Goal: Task Accomplishment & Management: Use online tool/utility

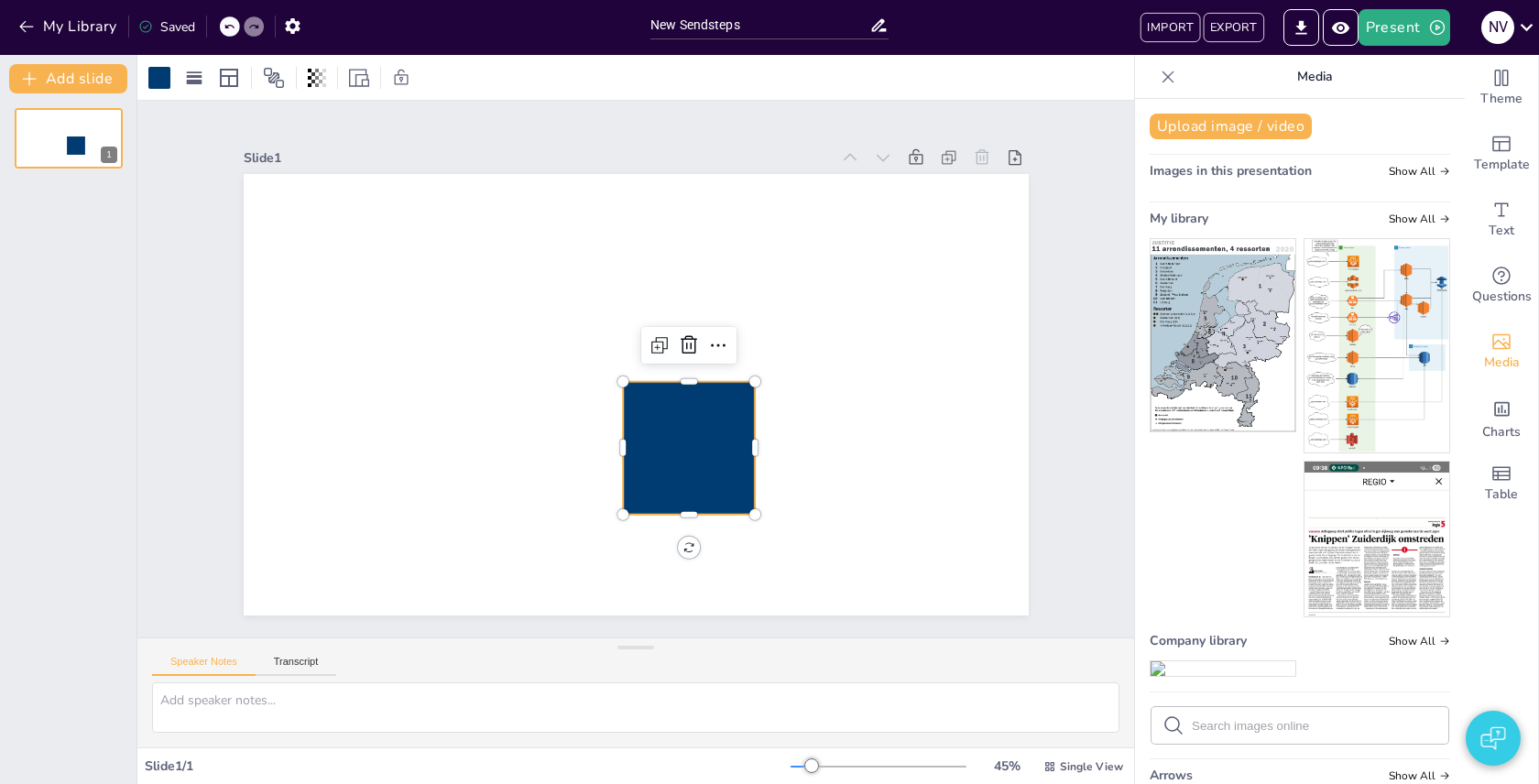
scroll to position [910, 0]
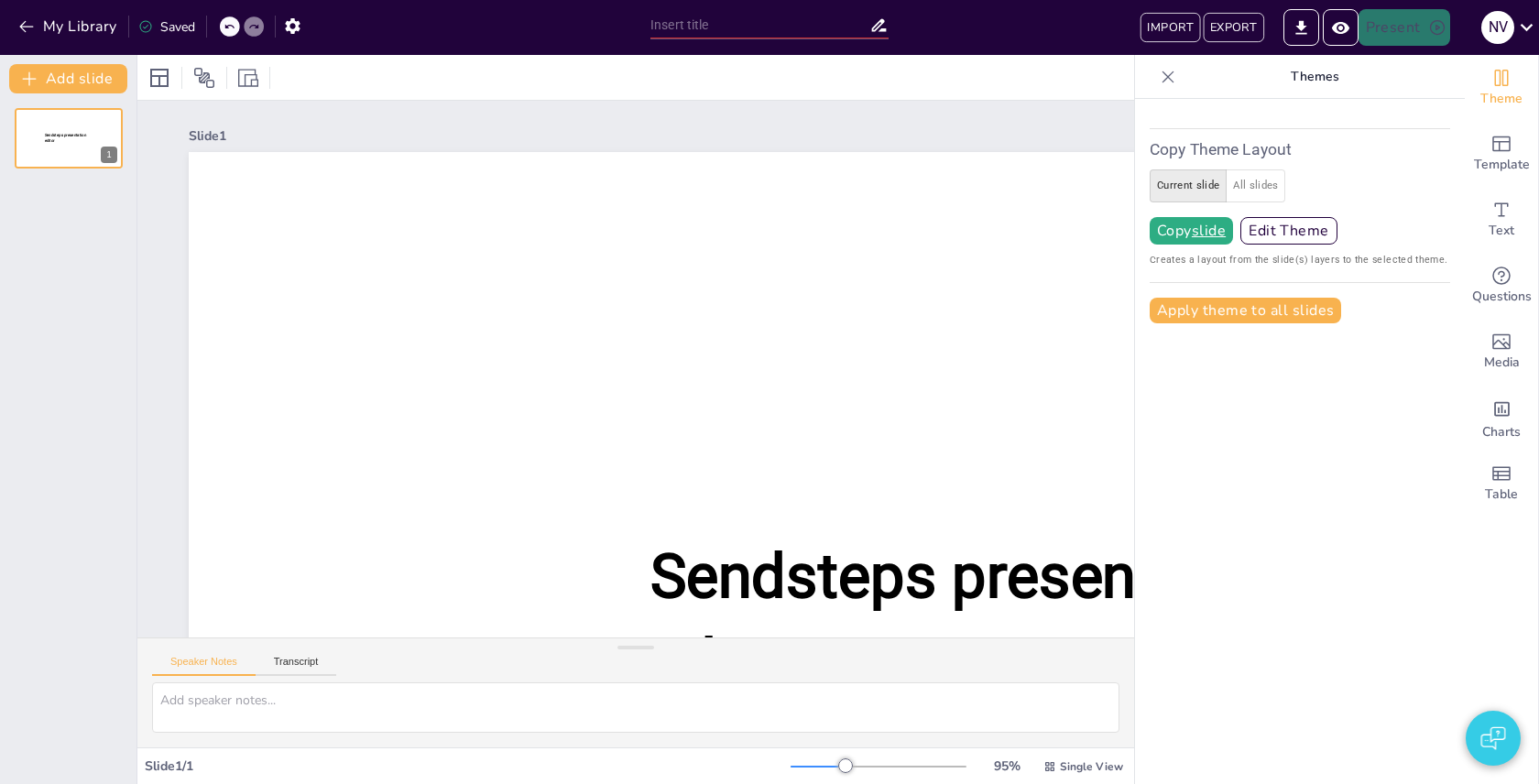
type input "New Sendsteps"
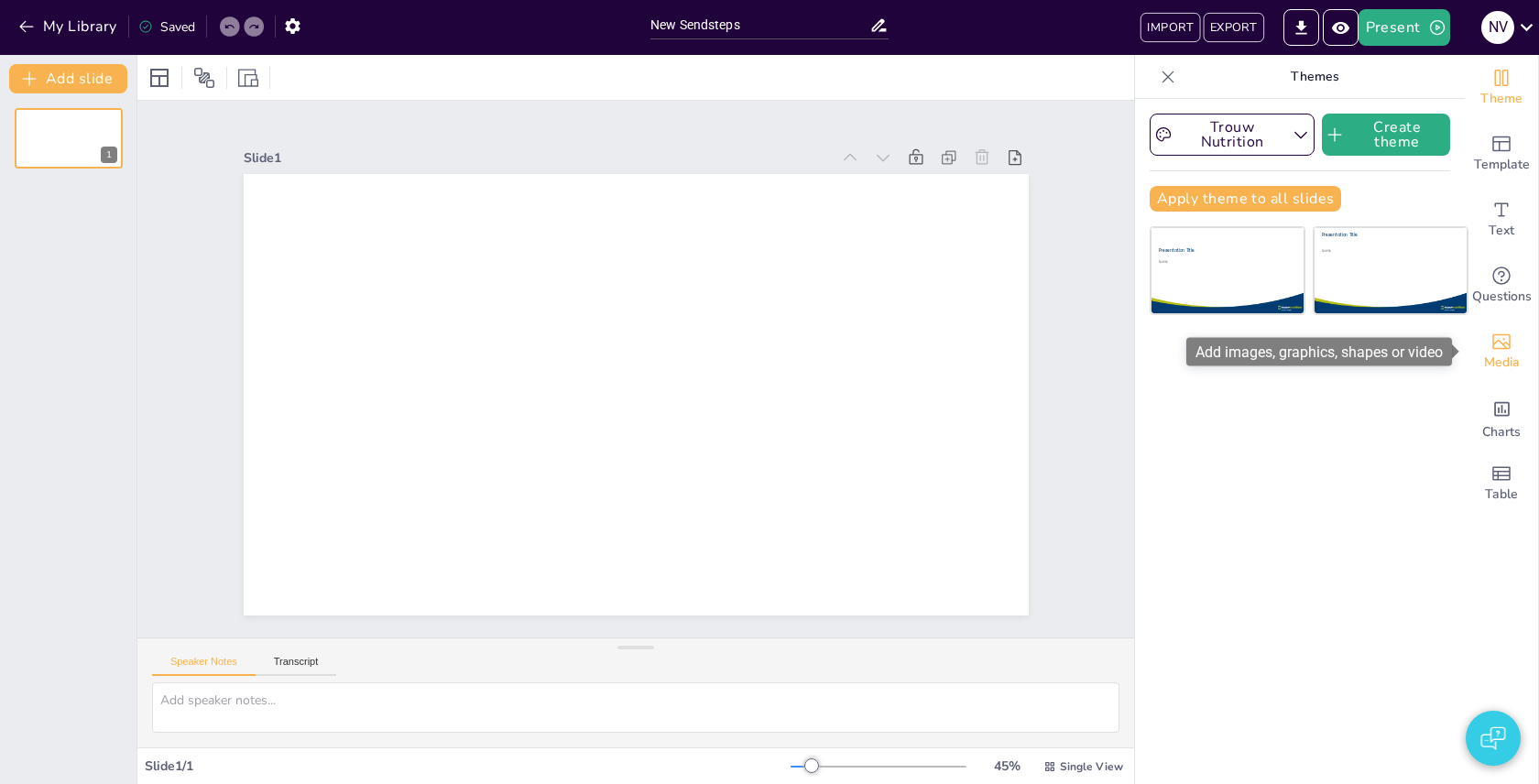
click at [1513, 337] on div "Media" at bounding box center [1502, 352] width 74 height 66
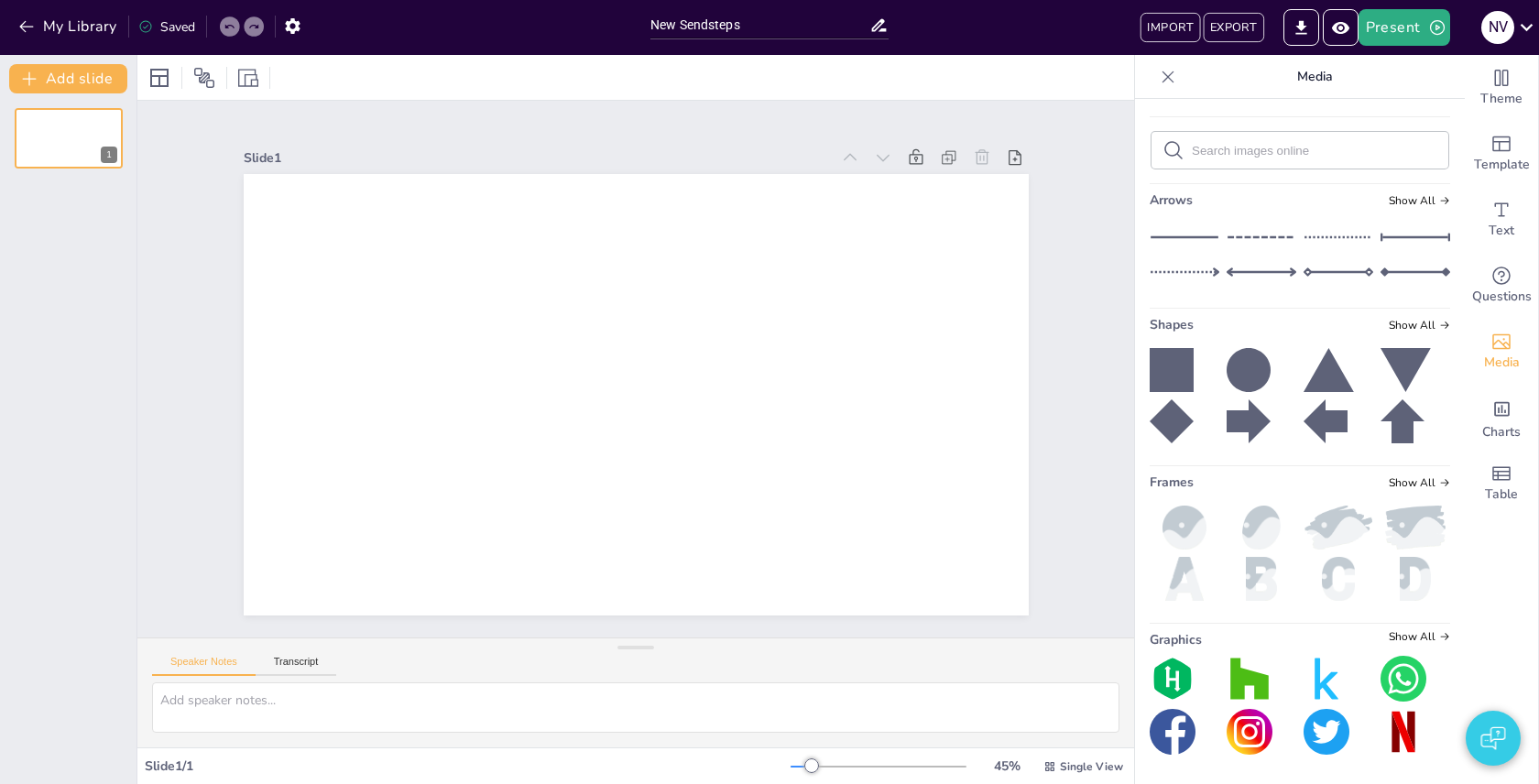
scroll to position [910, 0]
click at [1194, 381] on icon at bounding box center [1172, 370] width 44 height 44
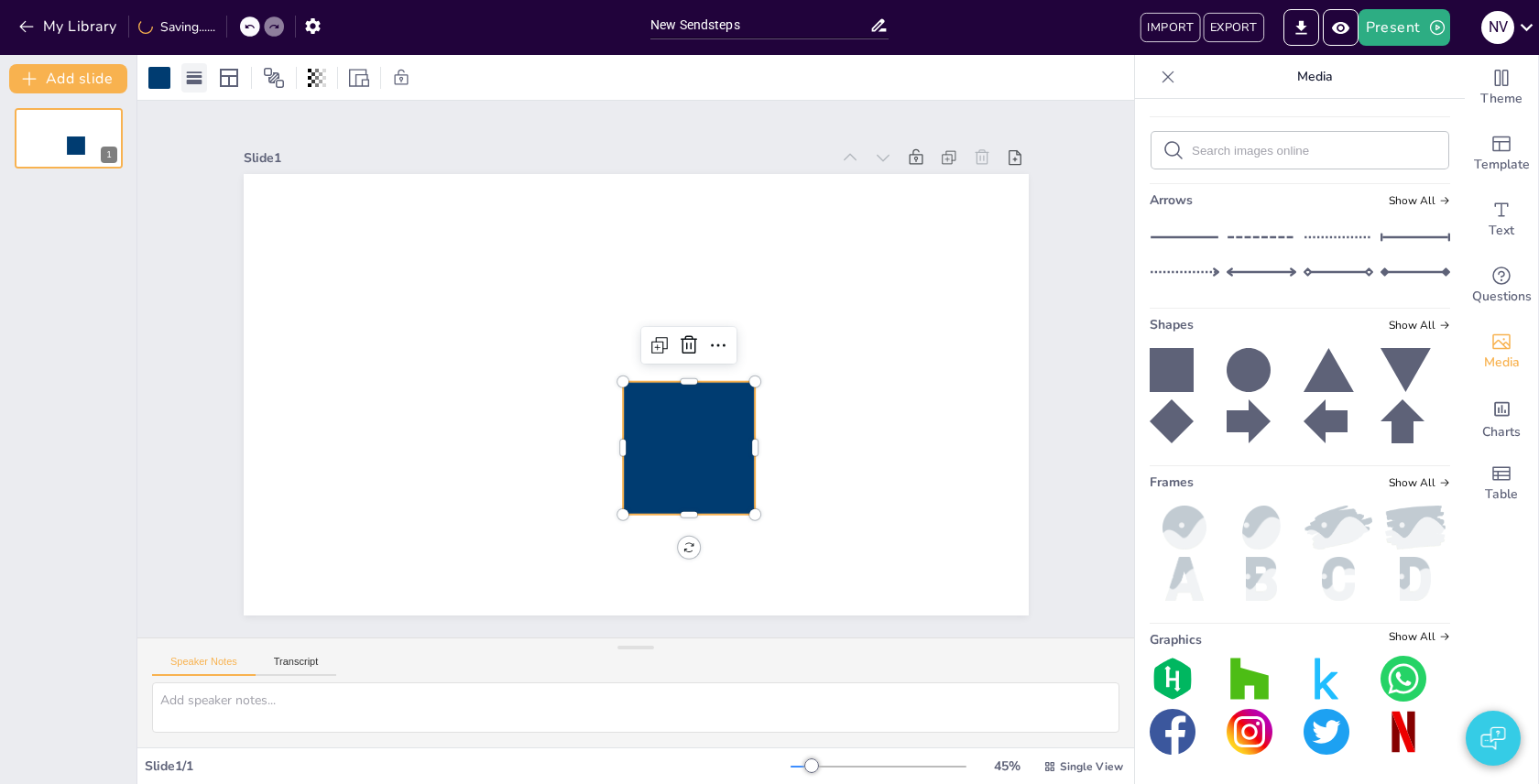
click at [196, 80] on rect at bounding box center [195, 81] width 16 height 5
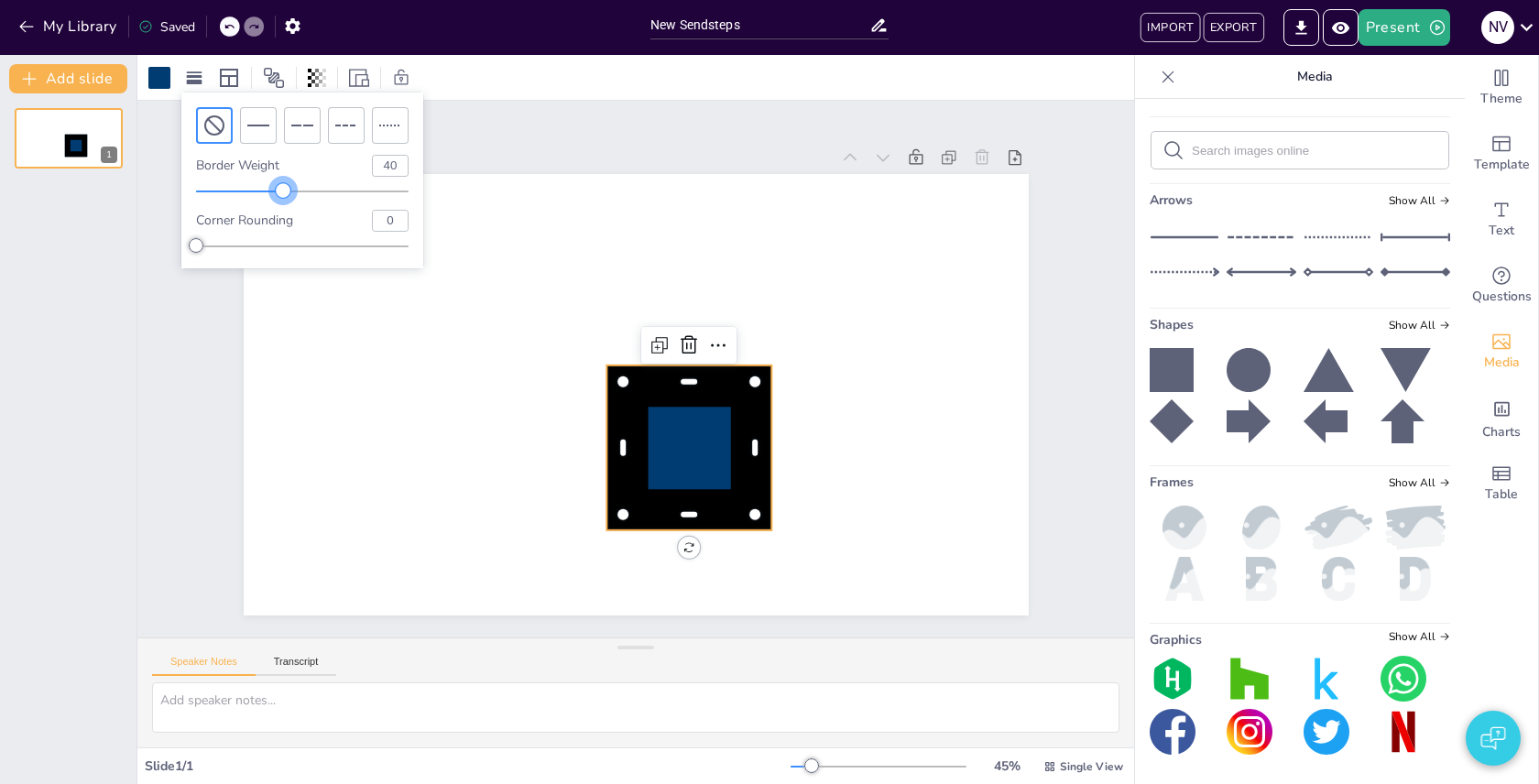
type input "39"
drag, startPoint x: 202, startPoint y: 185, endPoint x: 279, endPoint y: 189, distance: 77.1
click at [279, 189] on div at bounding box center [279, 190] width 15 height 15
type input "47"
drag, startPoint x: 200, startPoint y: 244, endPoint x: 296, endPoint y: 245, distance: 96.0
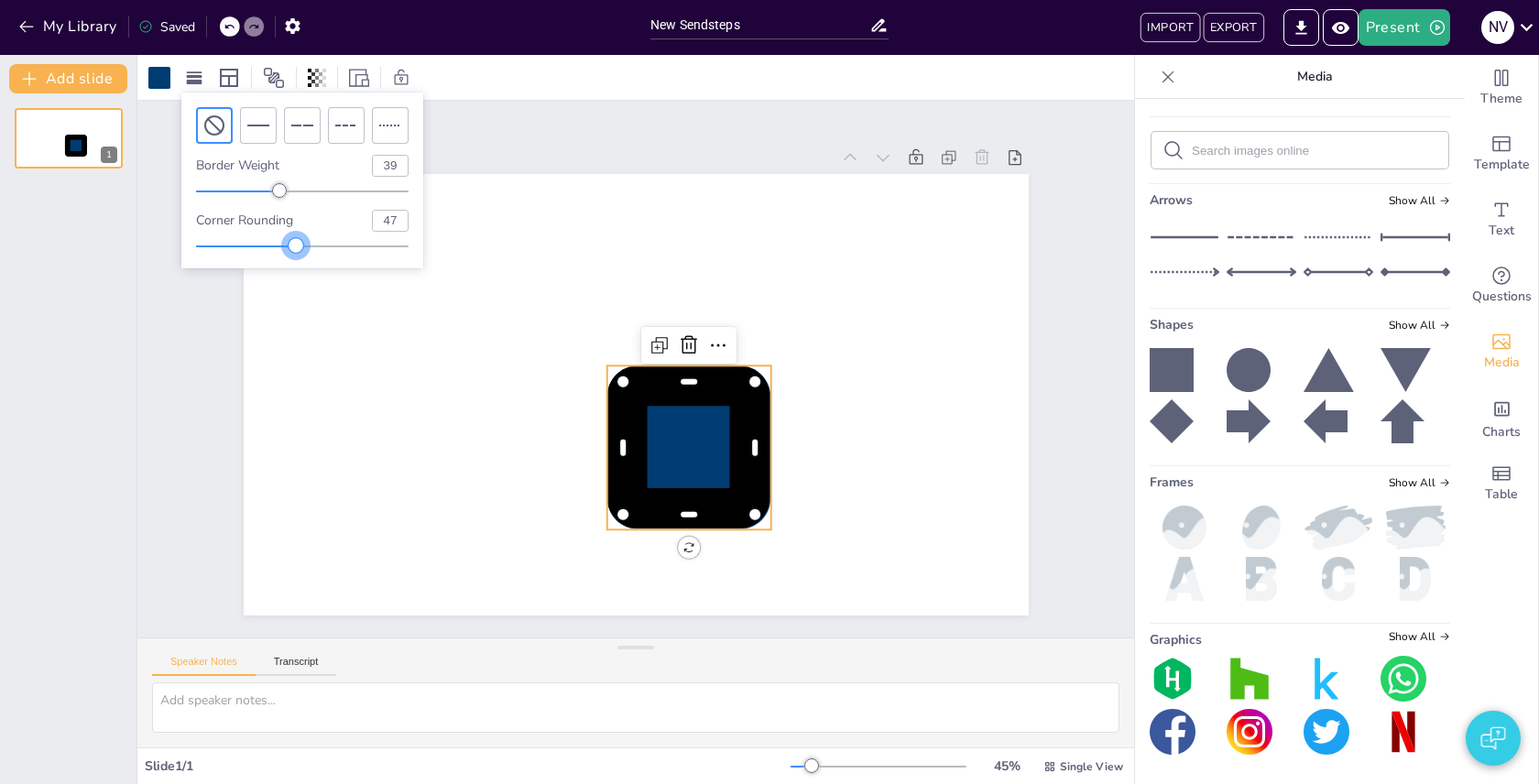
click at [296, 245] on div at bounding box center [295, 245] width 15 height 15
click at [298, 120] on icon at bounding box center [302, 125] width 22 height 22
click at [265, 115] on icon at bounding box center [258, 125] width 22 height 22
click at [345, 116] on icon at bounding box center [346, 125] width 22 height 22
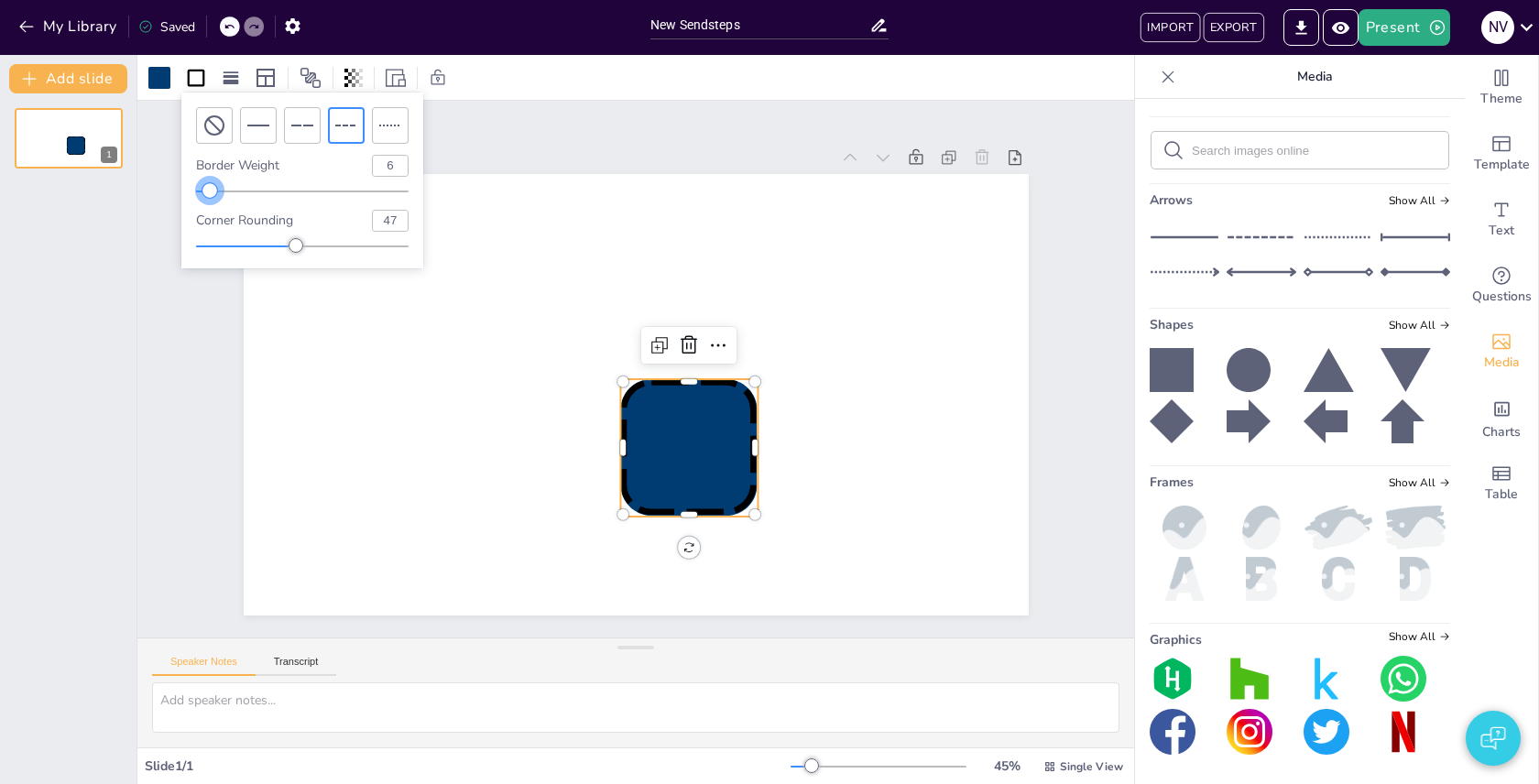
type input "7"
drag, startPoint x: 284, startPoint y: 187, endPoint x: 211, endPoint y: 187, distance: 73.0
click at [211, 187] on div at bounding box center [210, 190] width 15 height 15
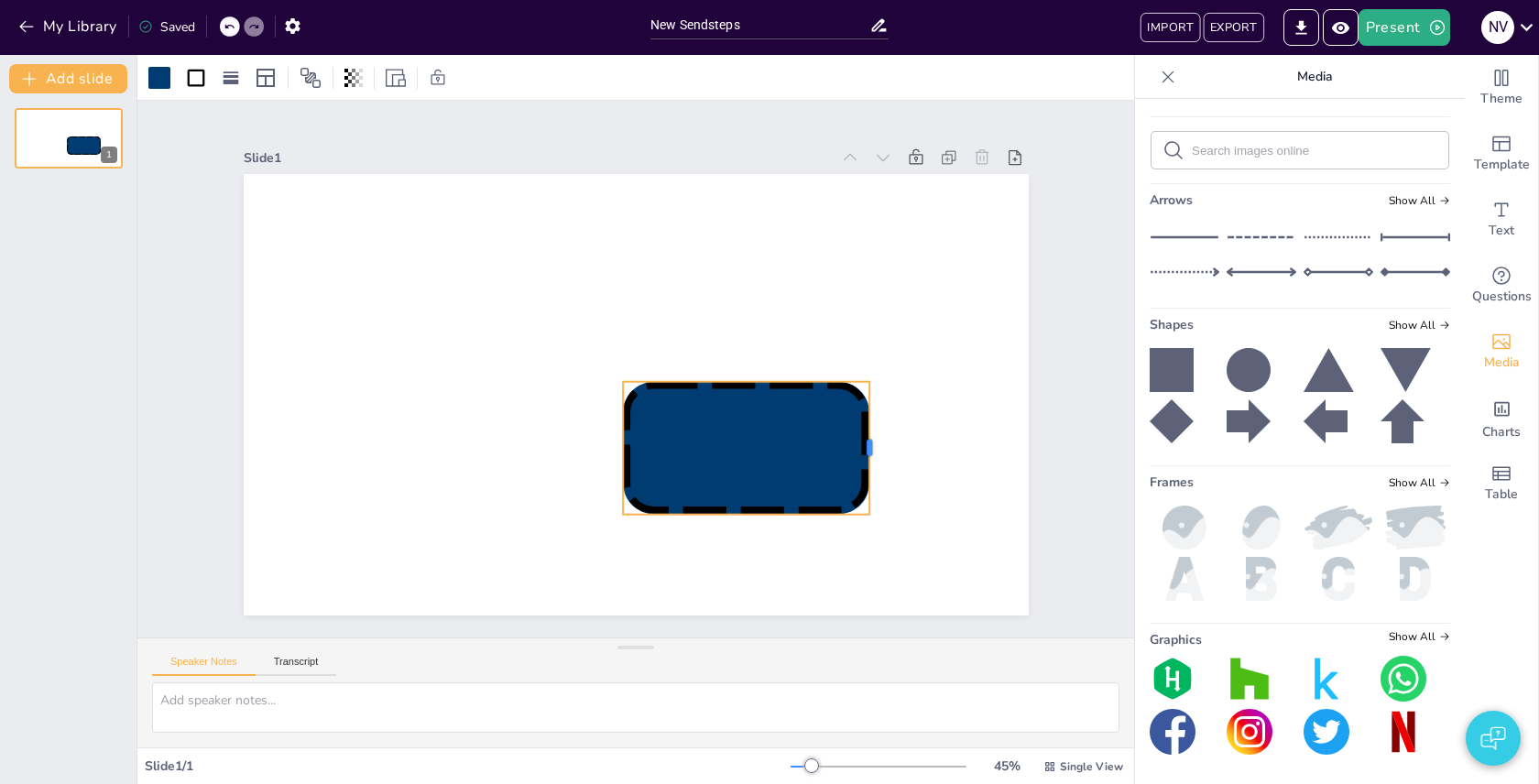
drag, startPoint x: 758, startPoint y: 450, endPoint x: 875, endPoint y: 462, distance: 117.6
click at [875, 462] on div at bounding box center [877, 448] width 15 height 133
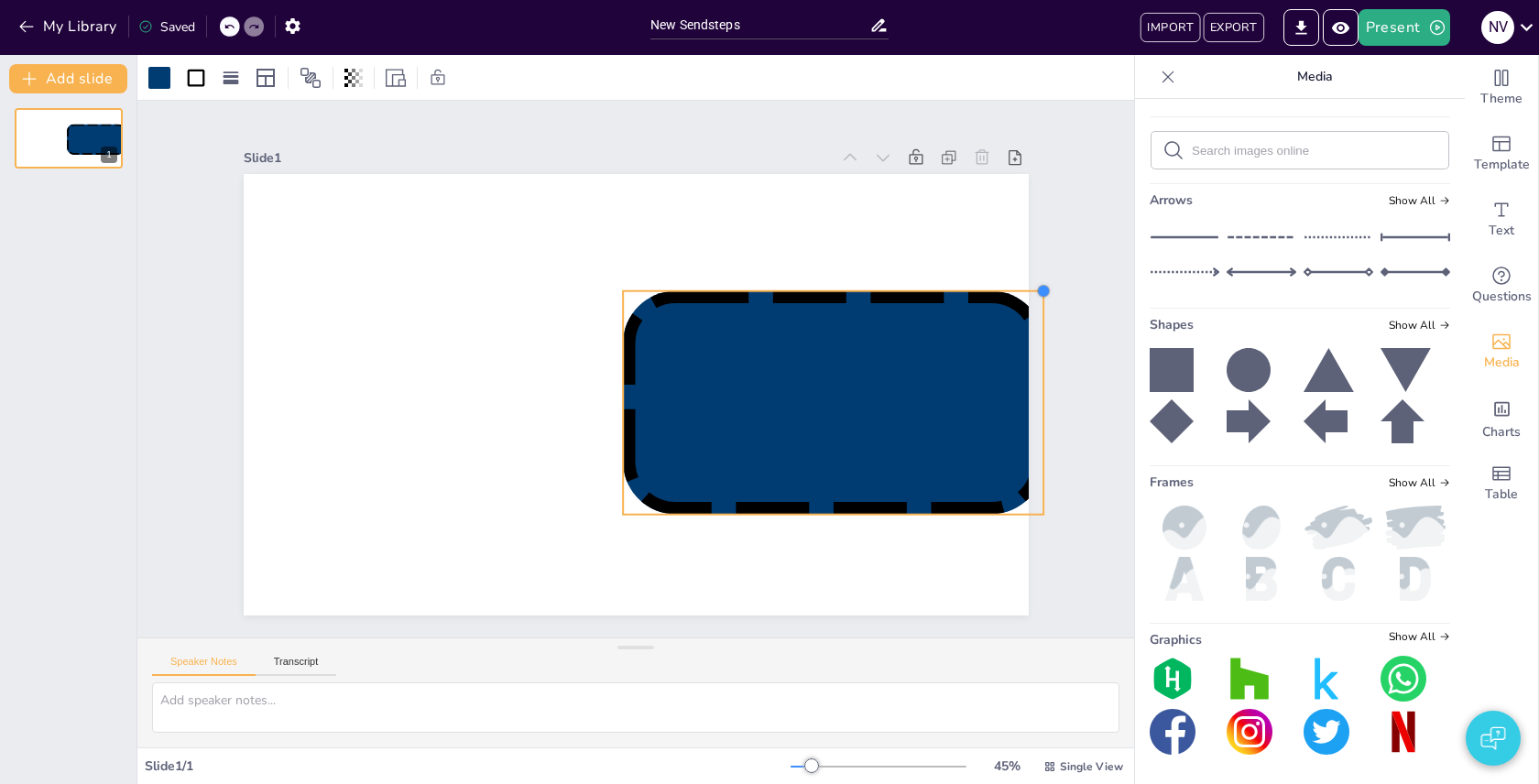
drag, startPoint x: 878, startPoint y: 380, endPoint x: 938, endPoint y: 288, distance: 109.8
click at [938, 288] on div at bounding box center [636, 394] width 785 height 441
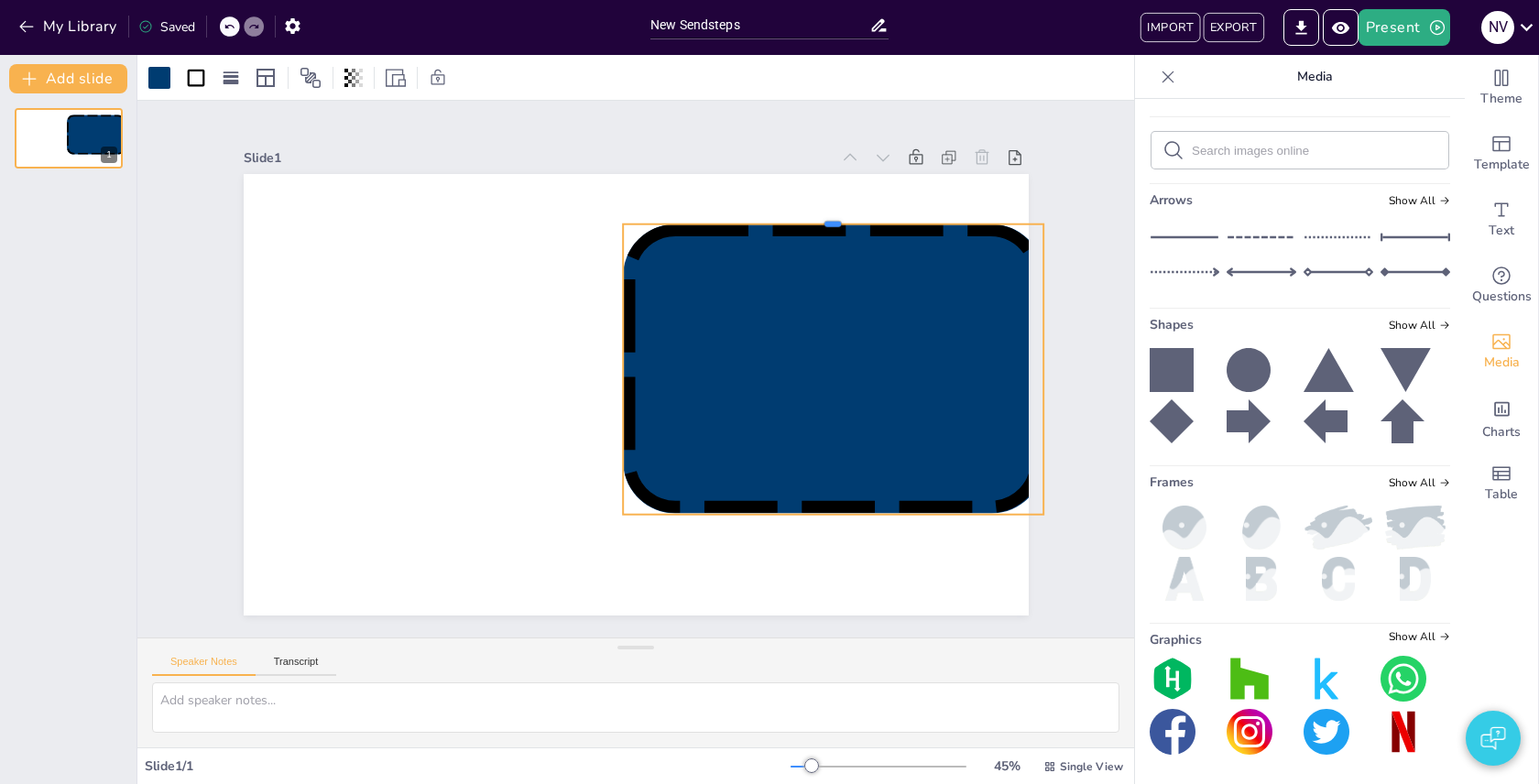
drag, startPoint x: 836, startPoint y: 289, endPoint x: 849, endPoint y: 223, distance: 67.3
click at [849, 223] on div at bounding box center [833, 217] width 421 height 15
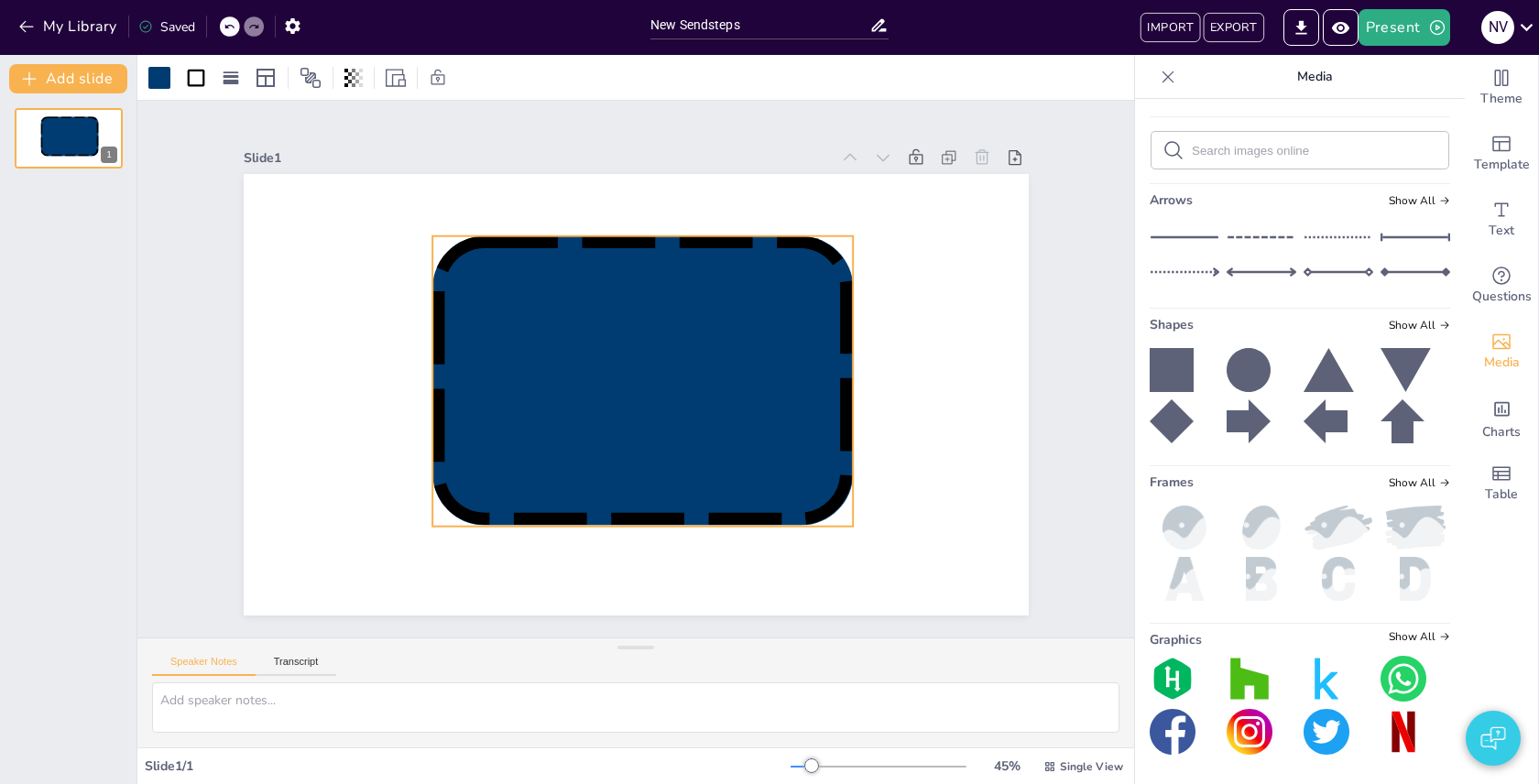
drag, startPoint x: 849, startPoint y: 330, endPoint x: 659, endPoint y: 341, distance: 190.3
click at [659, 341] on icon at bounding box center [642, 382] width 421 height 290
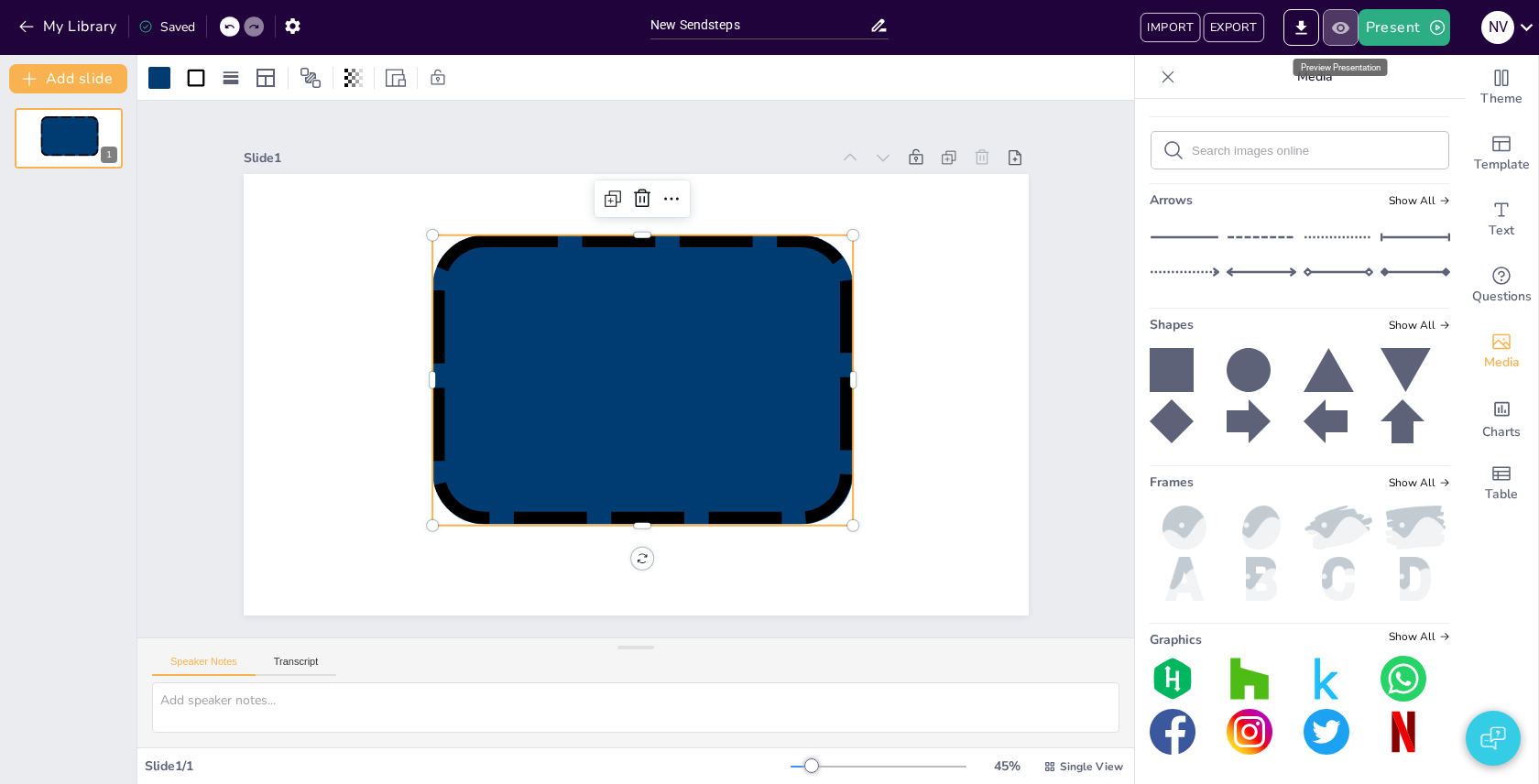
click at [1347, 40] on button "Preview Presentation" at bounding box center [1341, 27] width 36 height 37
click at [1338, 28] on icon "Preview Presentation" at bounding box center [1340, 27] width 19 height 19
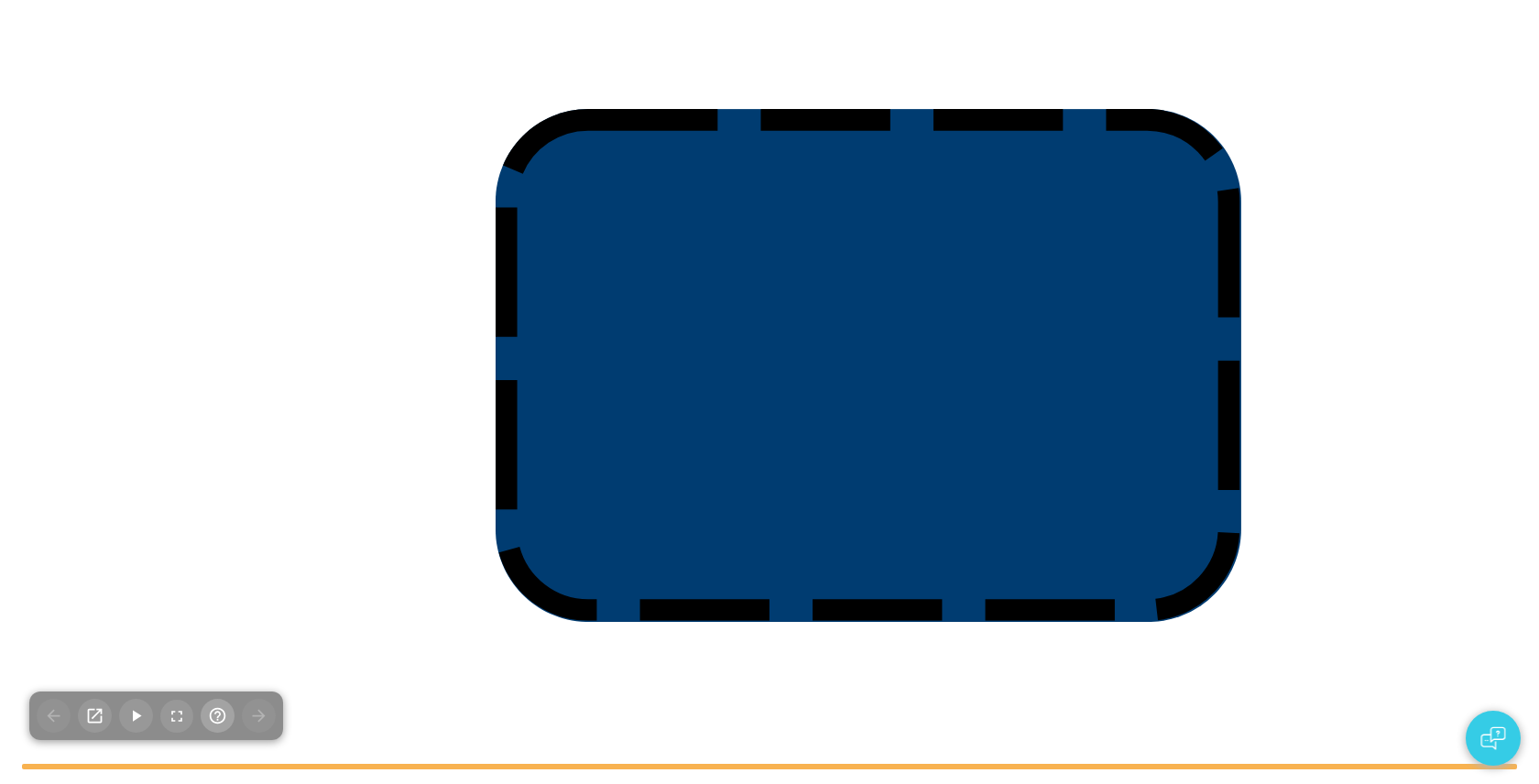
click at [221, 708] on icon "button" at bounding box center [217, 715] width 19 height 19
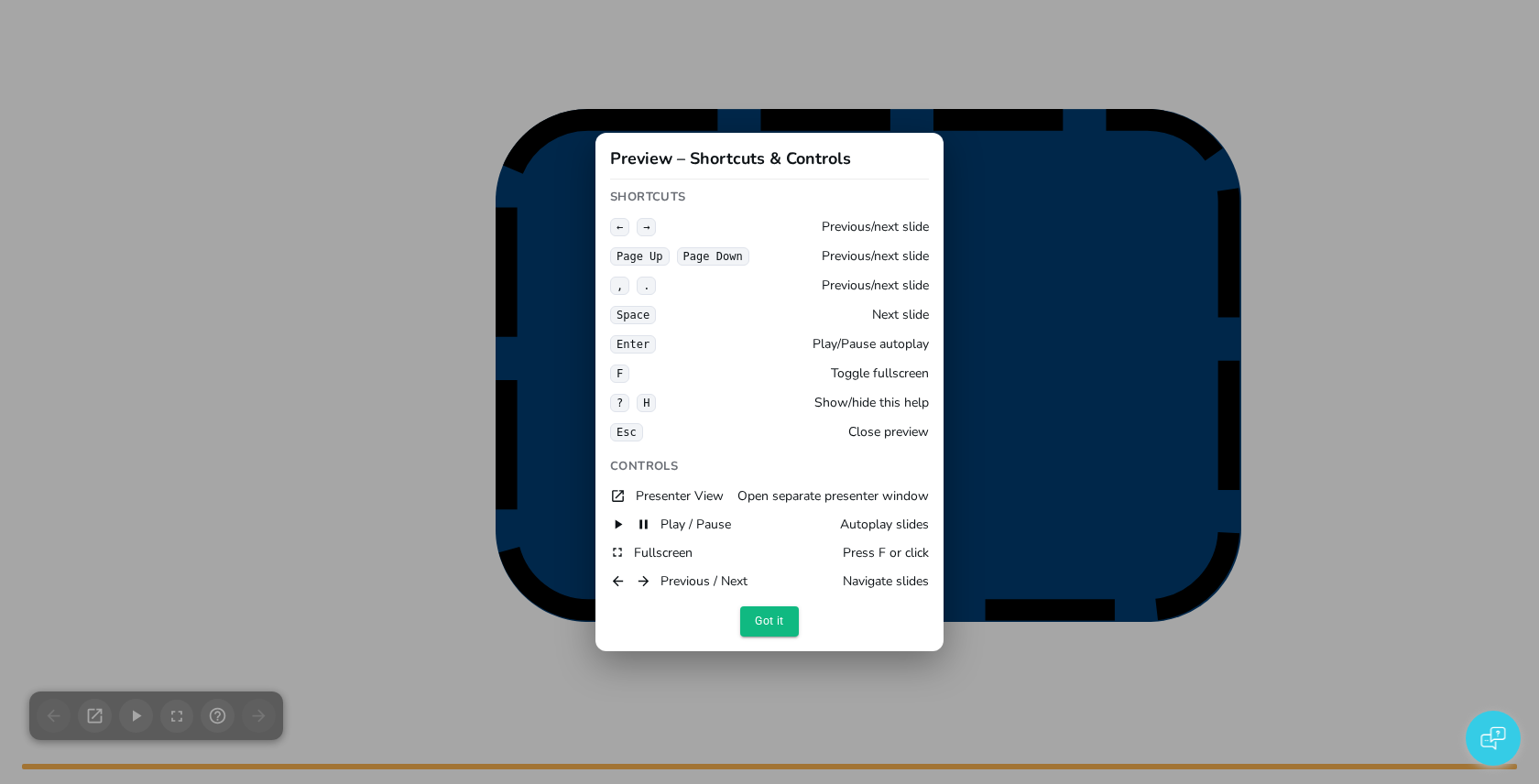
click at [253, 508] on div "Preview – Shortcuts & Controls Shortcuts ← → Previous/next slide Page Up Page D…" at bounding box center [770, 392] width 1539 height 784
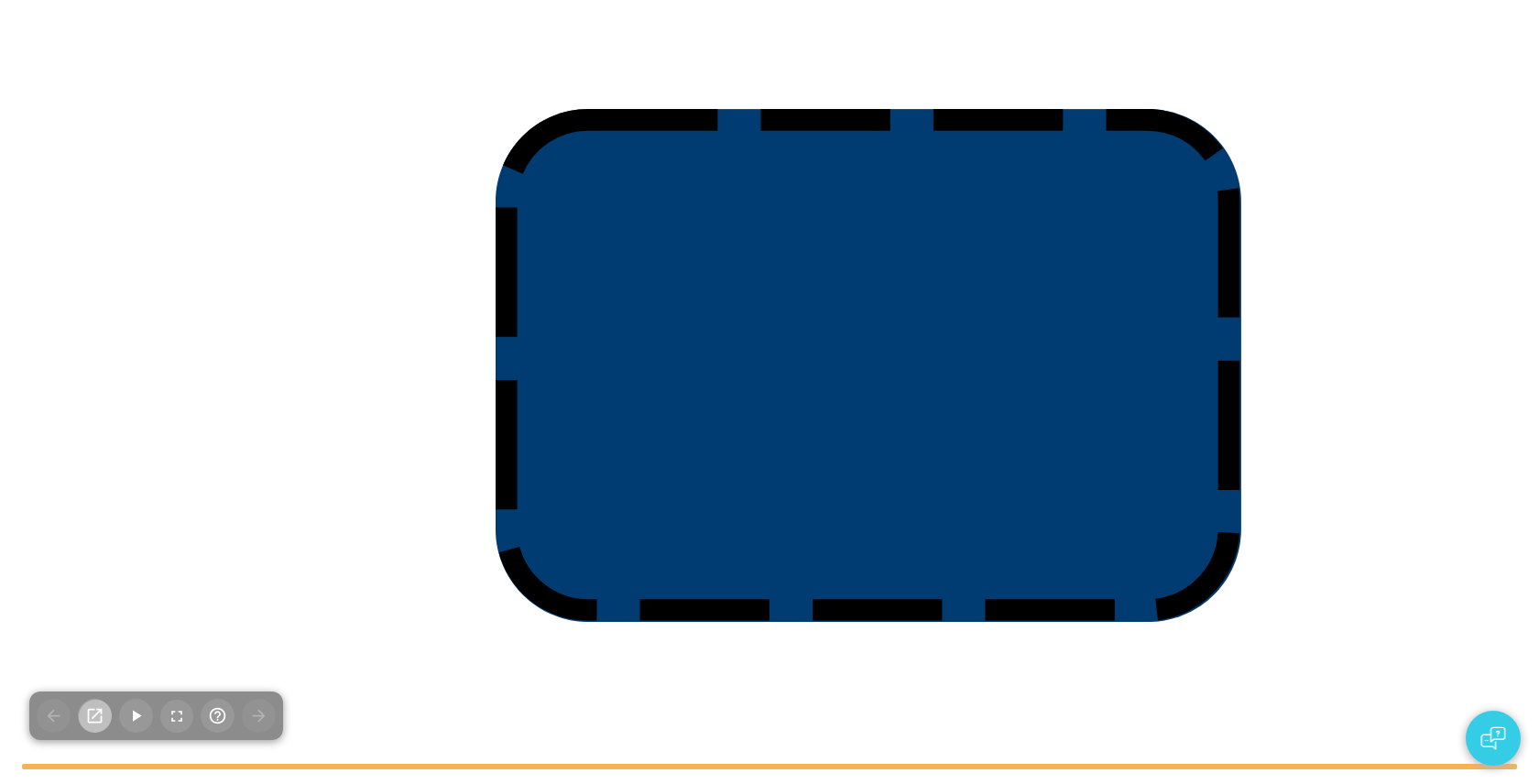
click at [99, 706] on icon "button" at bounding box center [94, 715] width 19 height 19
click at [490, 167] on div at bounding box center [857, 392] width 1392 height 782
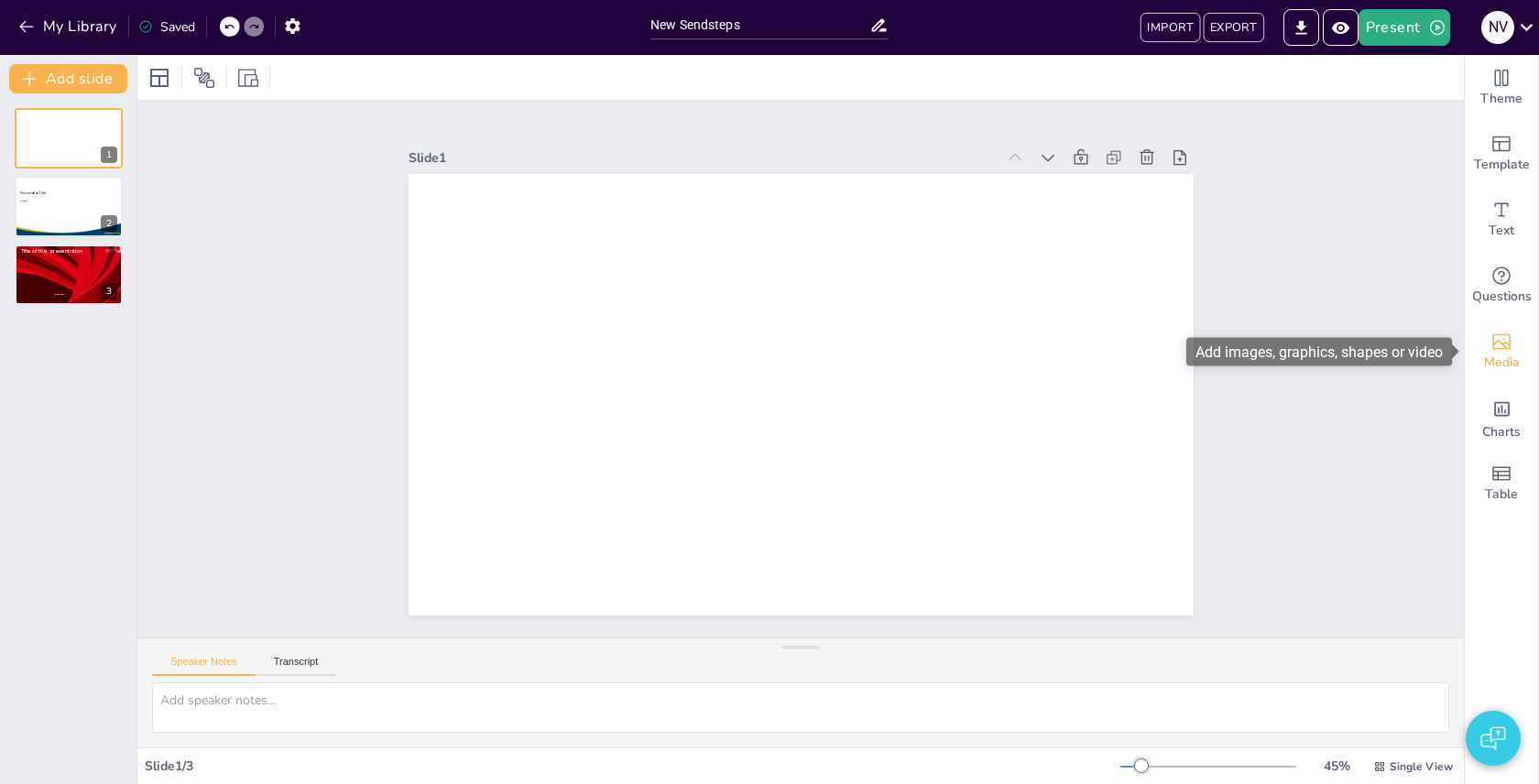
click at [1502, 347] on icon "Add images, graphics, shapes or video" at bounding box center [1501, 342] width 22 height 22
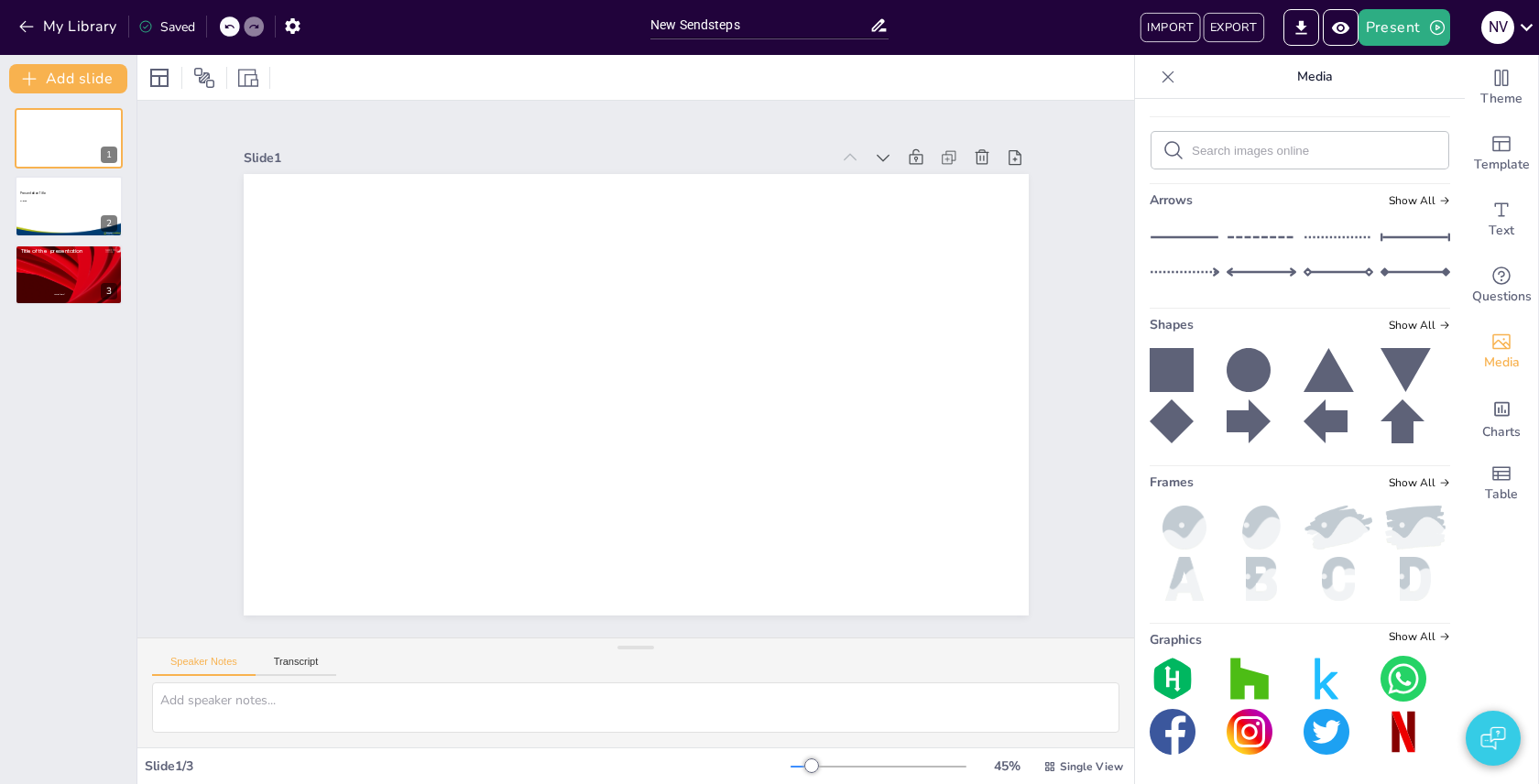
scroll to position [910, 0]
click at [1190, 380] on icon at bounding box center [1172, 370] width 44 height 44
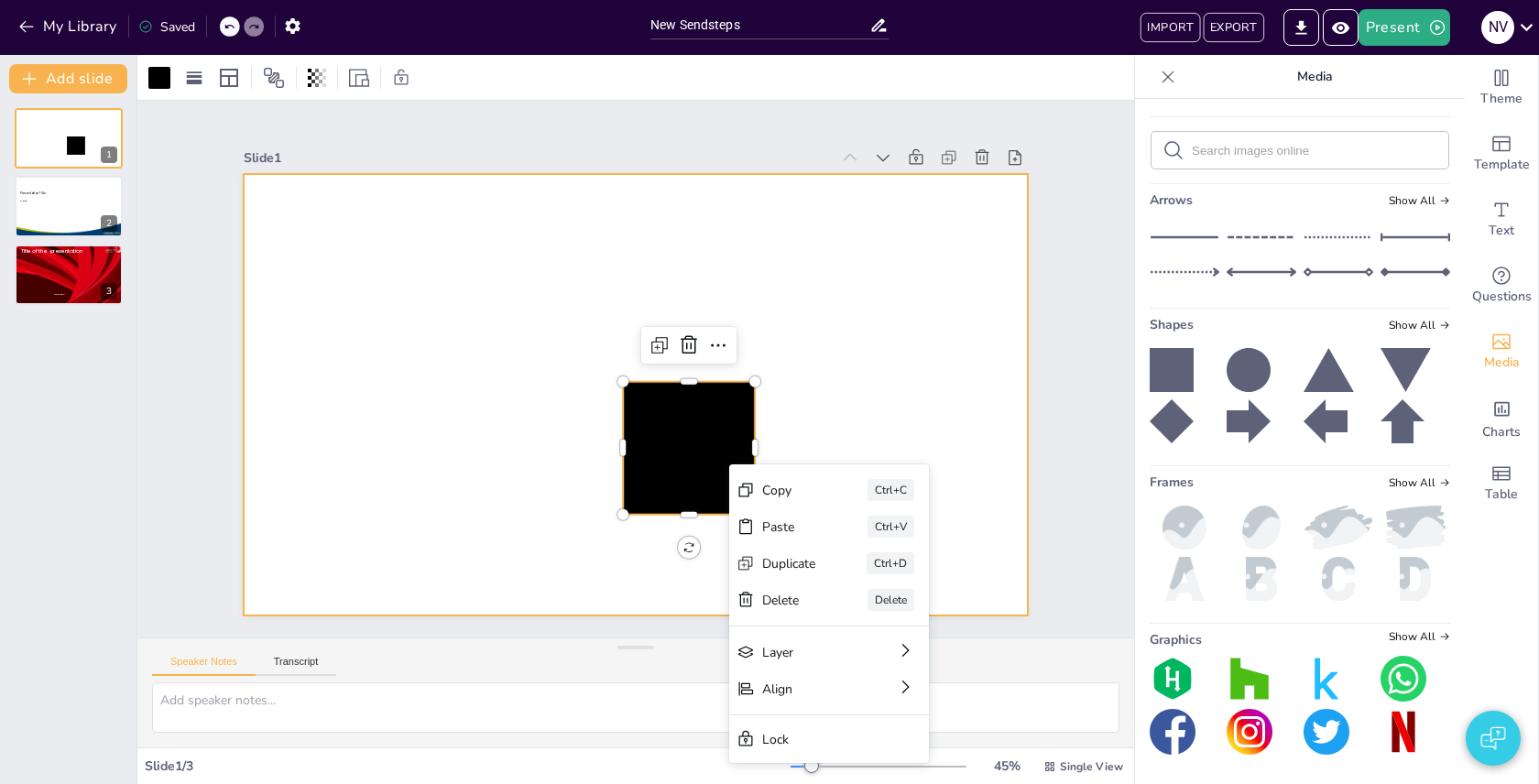
drag, startPoint x: 730, startPoint y: 464, endPoint x: 641, endPoint y: 357, distance: 139.2
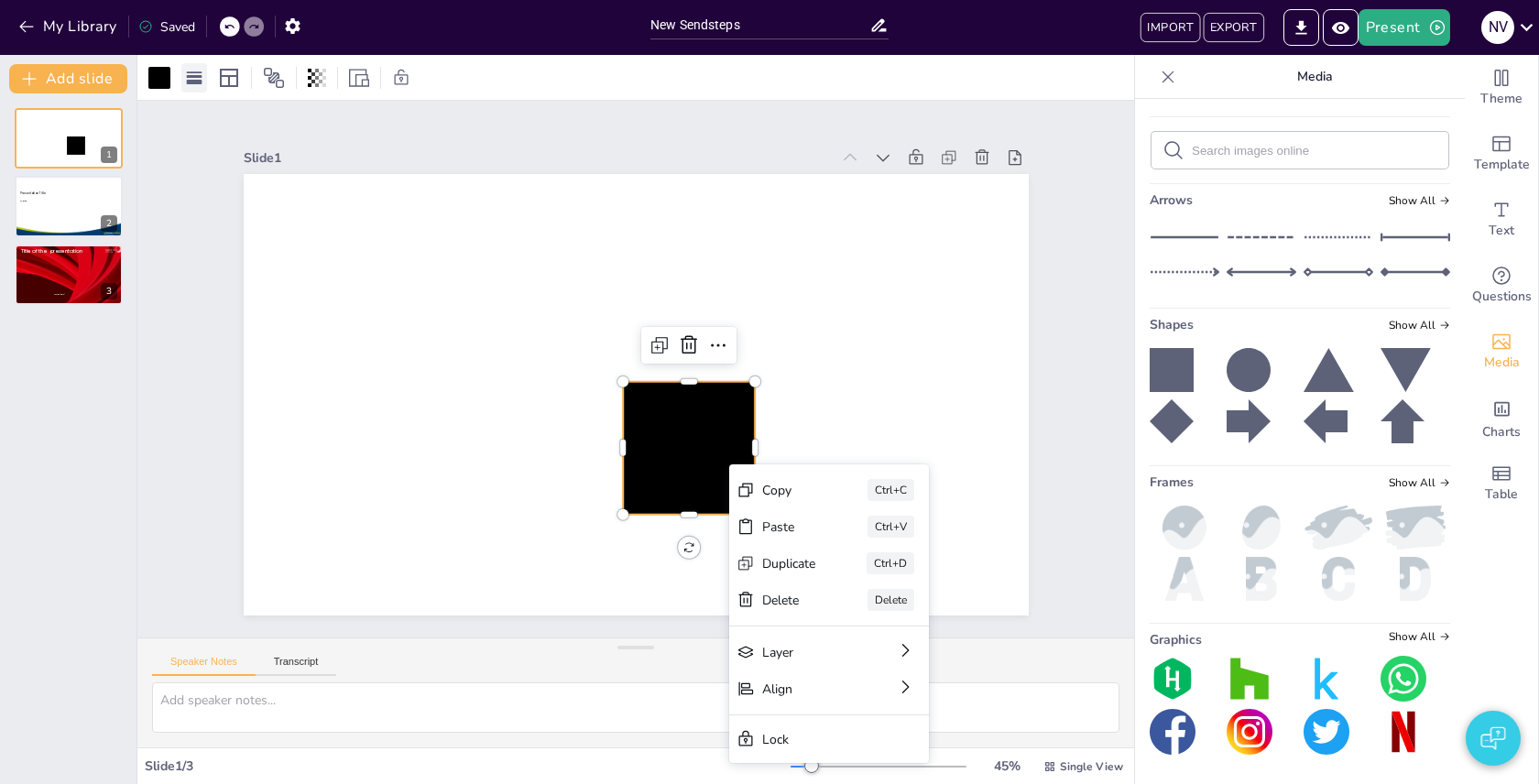
click at [204, 73] on div at bounding box center [194, 78] width 26 height 29
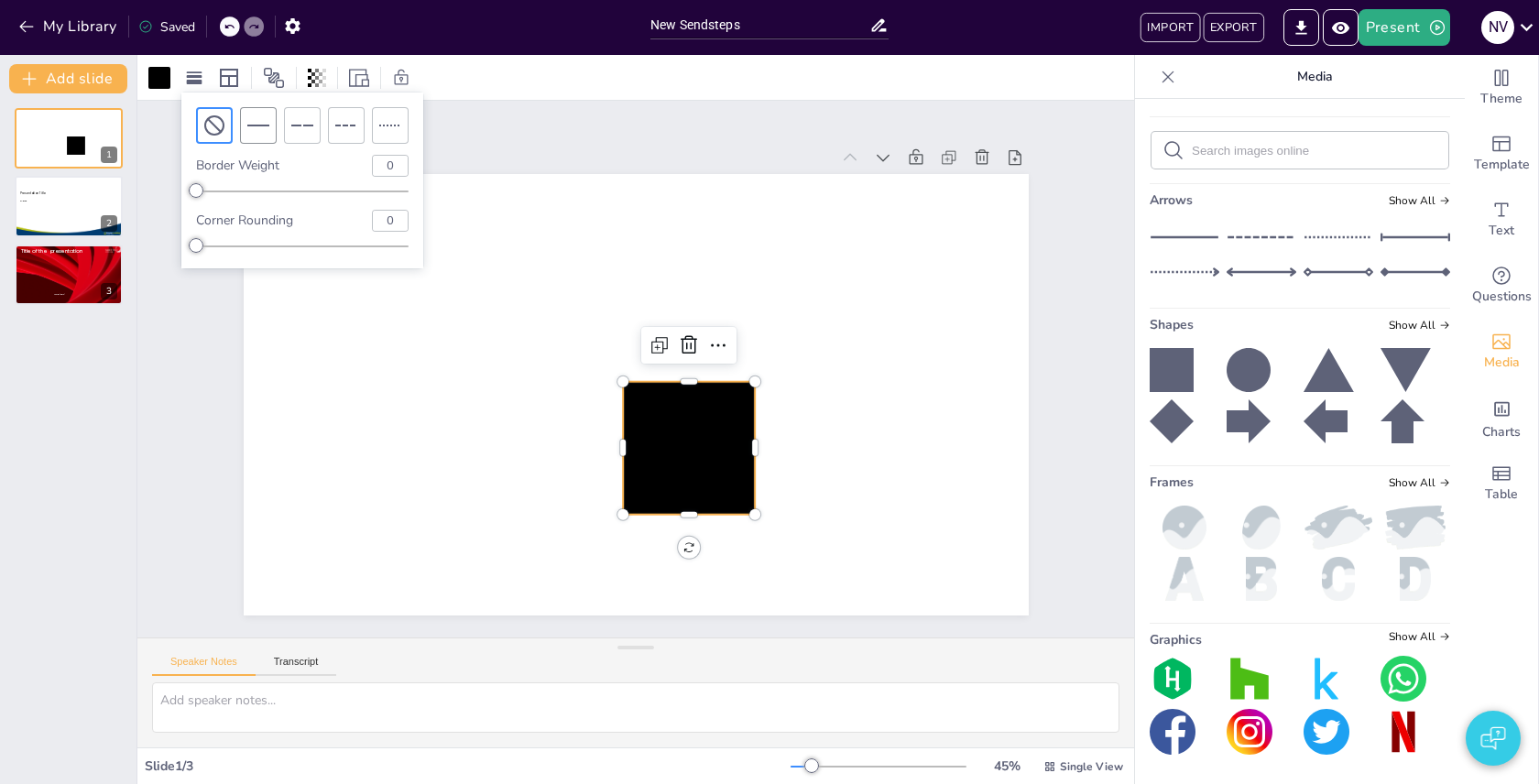
click at [256, 129] on icon at bounding box center [258, 125] width 22 height 22
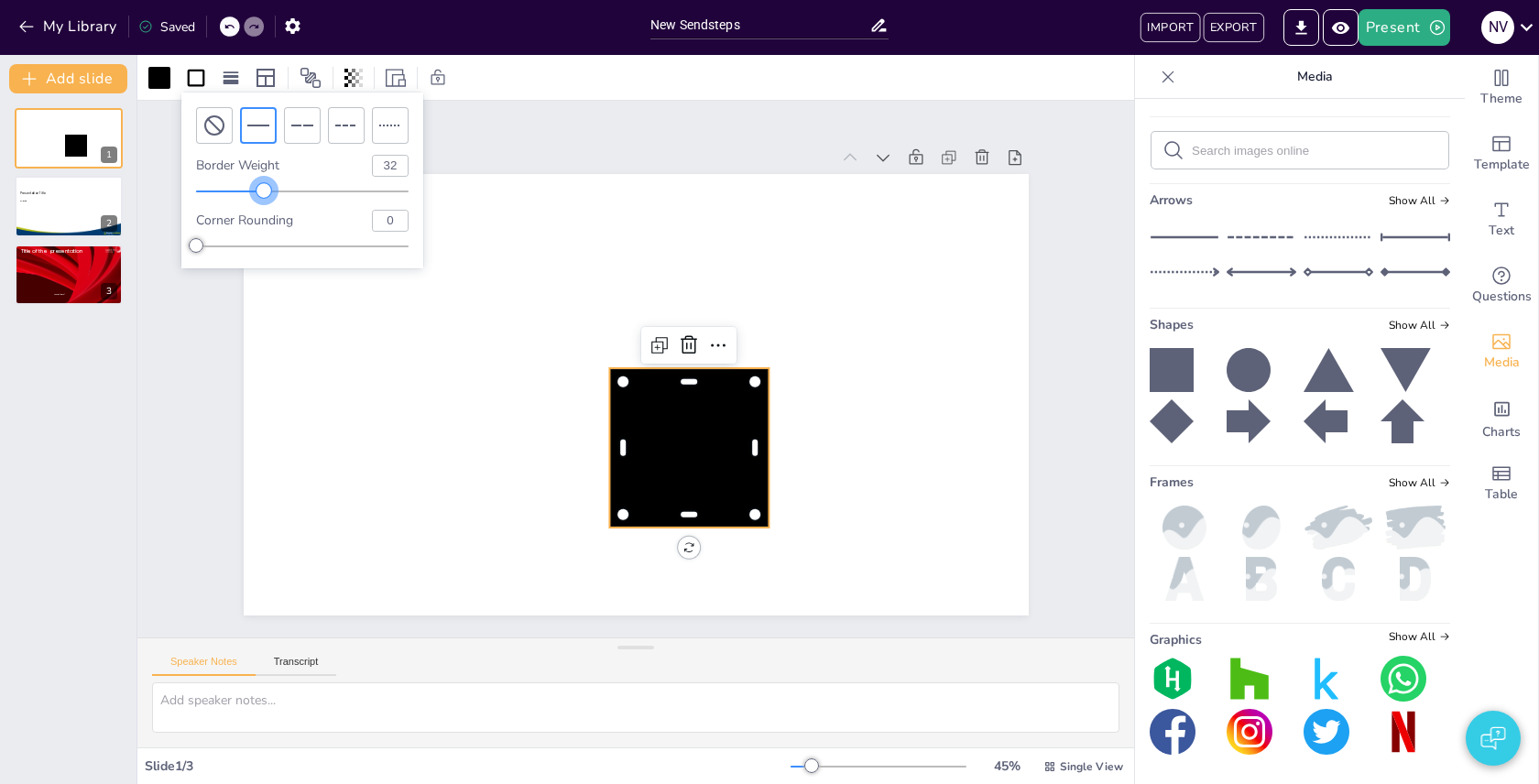
type input "33"
drag, startPoint x: 207, startPoint y: 192, endPoint x: 266, endPoint y: 185, distance: 59.4
click at [266, 185] on div at bounding box center [263, 190] width 15 height 15
click at [196, 72] on icon at bounding box center [196, 78] width 22 height 22
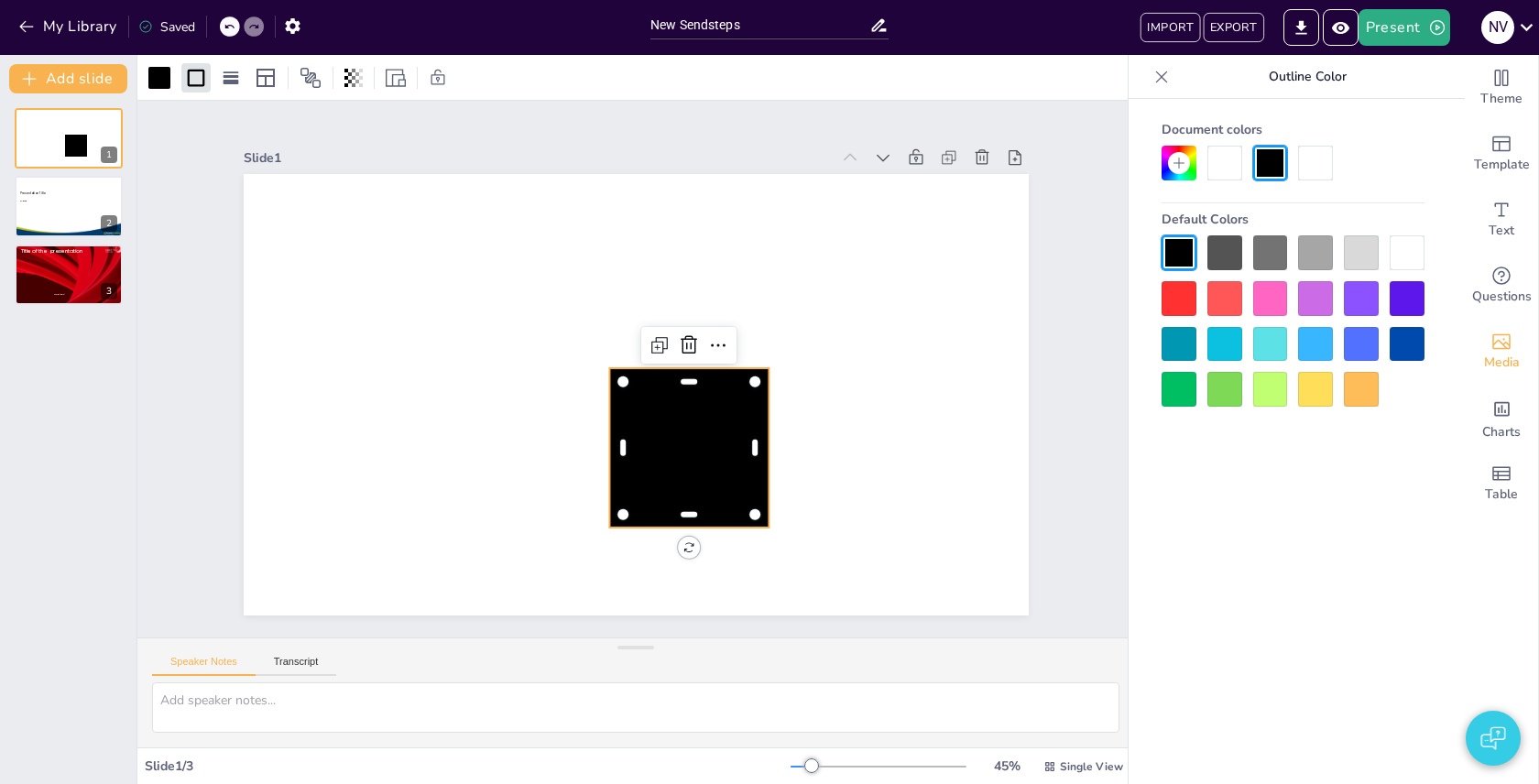
click at [1264, 289] on div at bounding box center [1271, 298] width 35 height 35
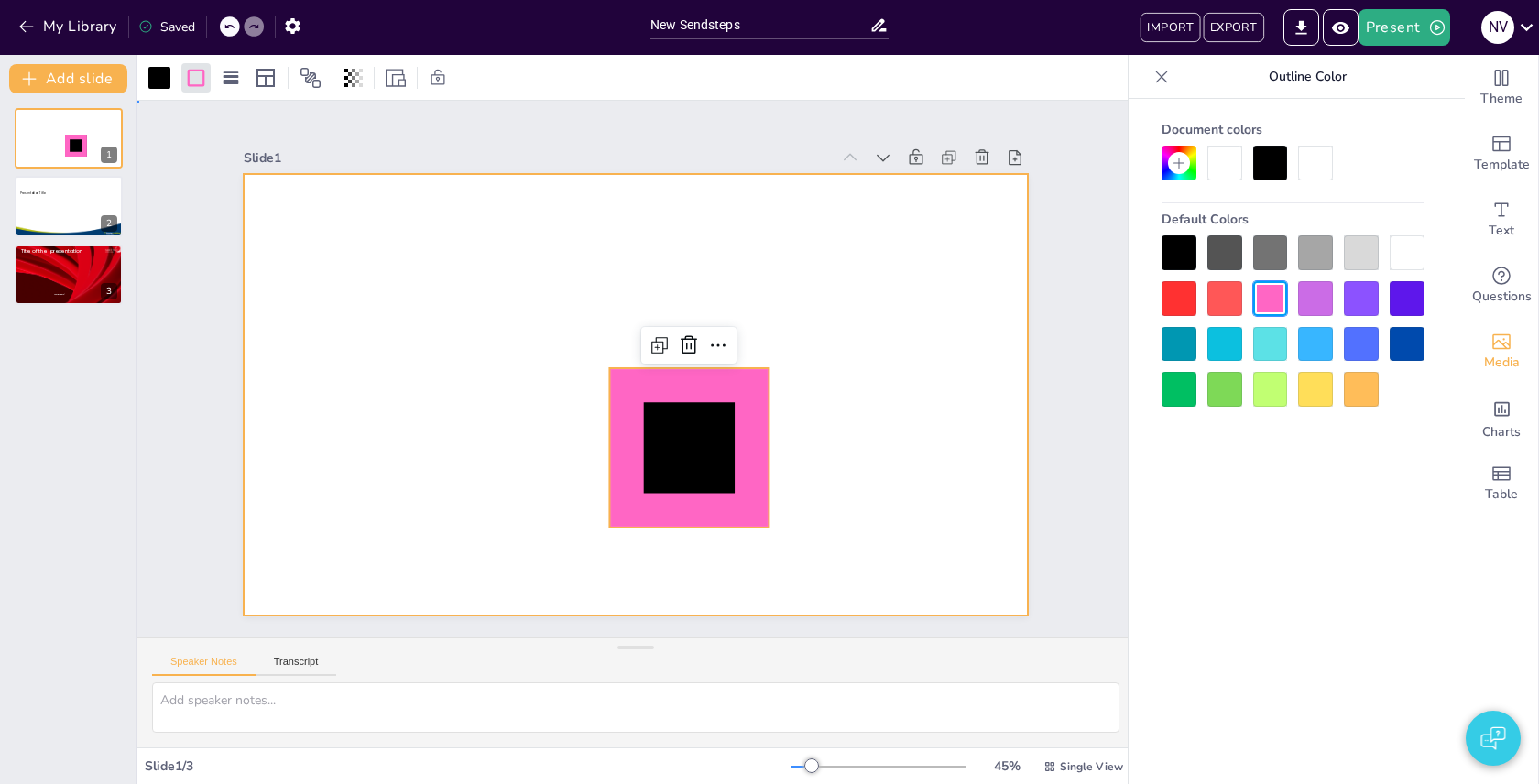
click at [861, 299] on div at bounding box center [636, 394] width 785 height 441
